Goal: Transaction & Acquisition: Purchase product/service

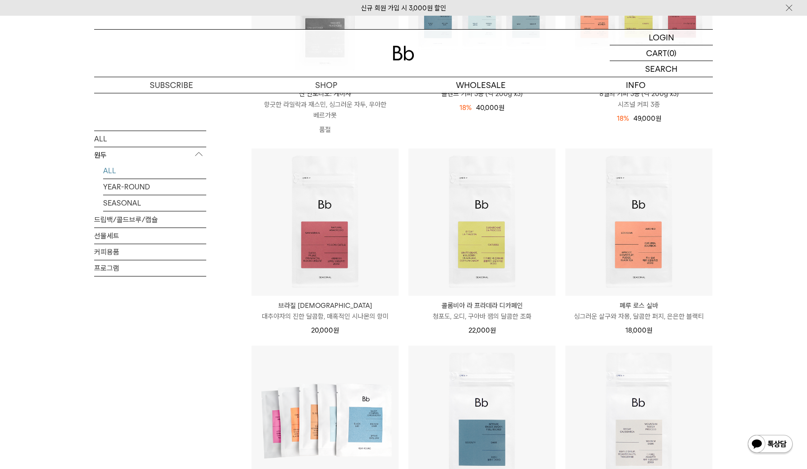
scroll to position [261, 0]
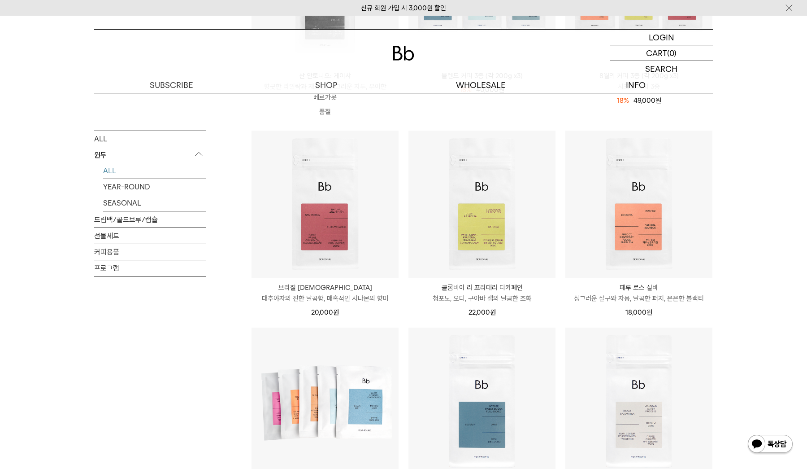
click at [548, 316] on div "22,000 원" at bounding box center [481, 312] width 147 height 11
drag, startPoint x: 549, startPoint y: 316, endPoint x: 434, endPoint y: 287, distance: 118.8
click at [434, 287] on div "콜롬비아 라 프라데라 디카페인 COLOMBIA LA PRADERA DECAF 청포도, 오디, 구아바 잼의 달콤한 조화 22,000 원" at bounding box center [481, 299] width 147 height 35
click at [760, 337] on div "SHOP 원두 ALL 원두 ALL YEAR-ROUND SEASONAL 드립백/콜드브루/캡슐 선물세트 커피용품 프로그램 원두 최신순" at bounding box center [403, 321] width 807 height 978
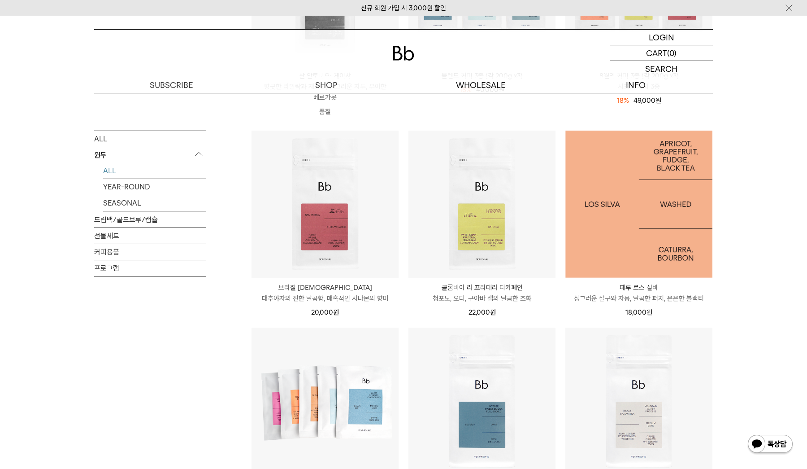
click at [635, 186] on img at bounding box center [638, 203] width 147 height 147
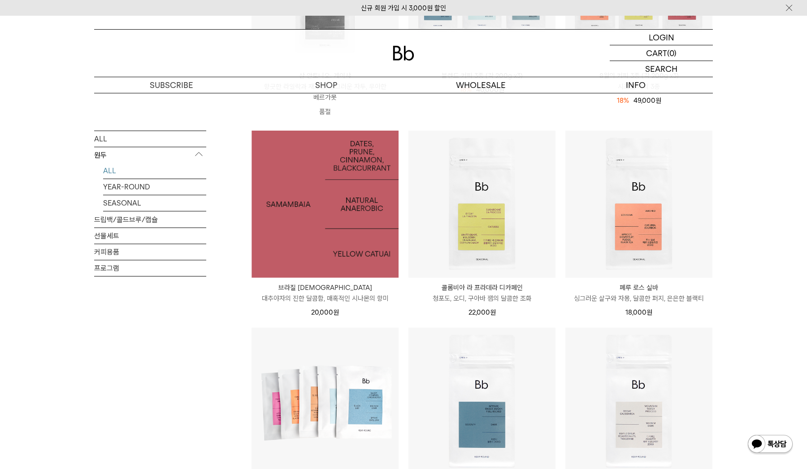
click at [392, 197] on img at bounding box center [325, 203] width 147 height 147
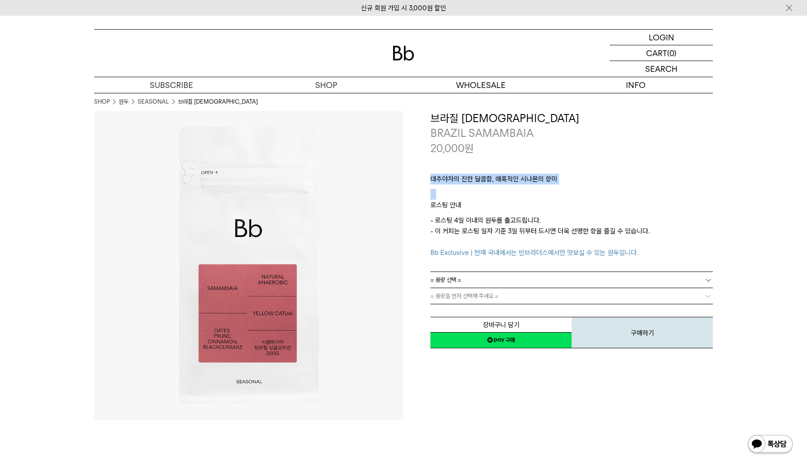
drag, startPoint x: 507, startPoint y: 188, endPoint x: 421, endPoint y: 173, distance: 87.0
click at [421, 173] on div "**********" at bounding box center [558, 230] width 309 height 239
